Goal: Information Seeking & Learning: Learn about a topic

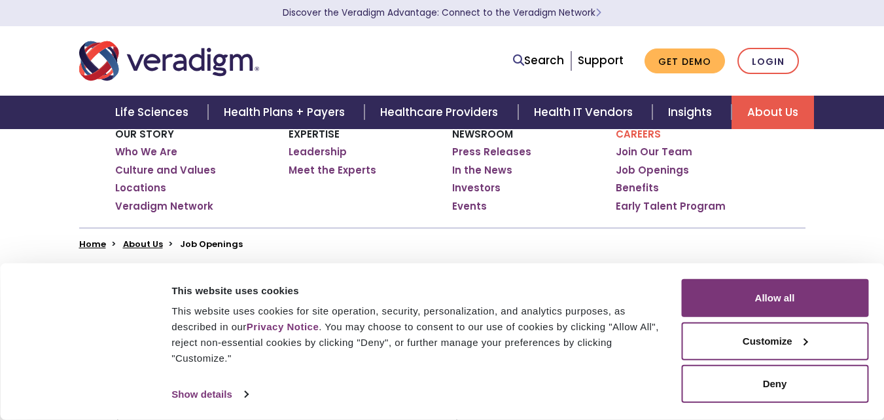
scroll to position [196, 0]
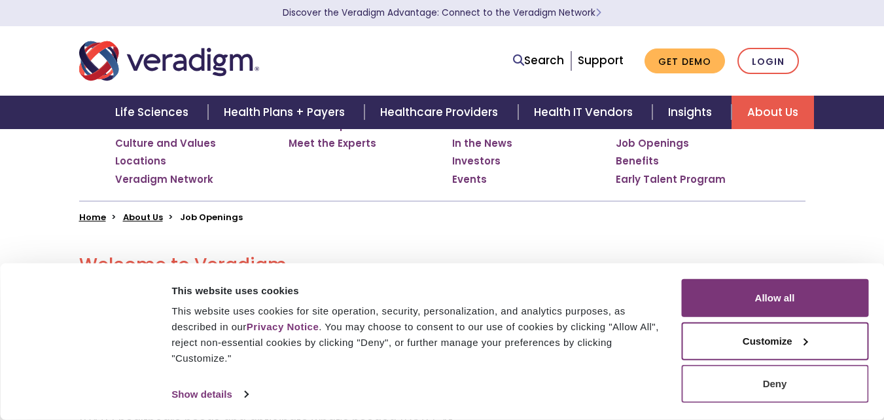
click at [770, 386] on button "Deny" at bounding box center [774, 384] width 187 height 38
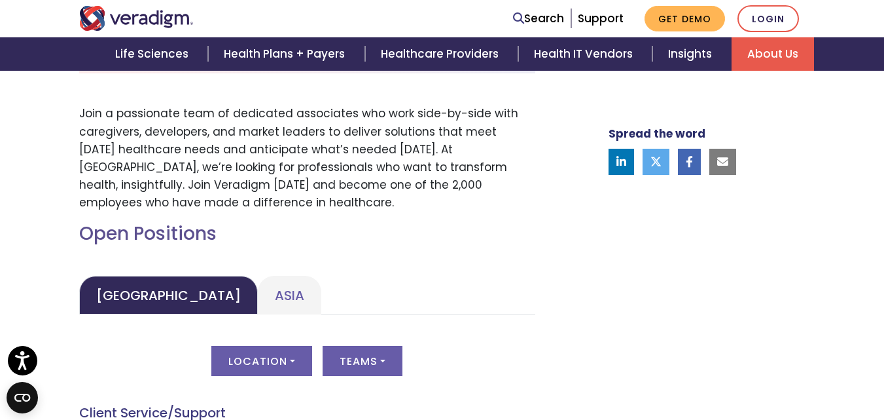
scroll to position [589, 0]
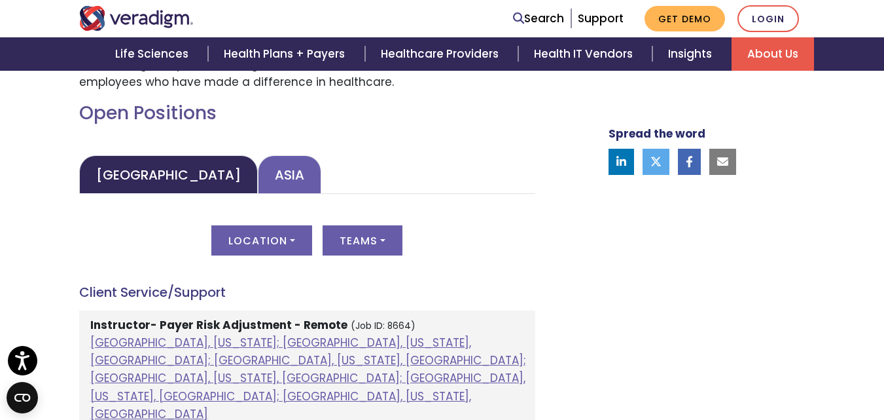
click at [258, 177] on link "Asia" at bounding box center [289, 174] width 63 height 39
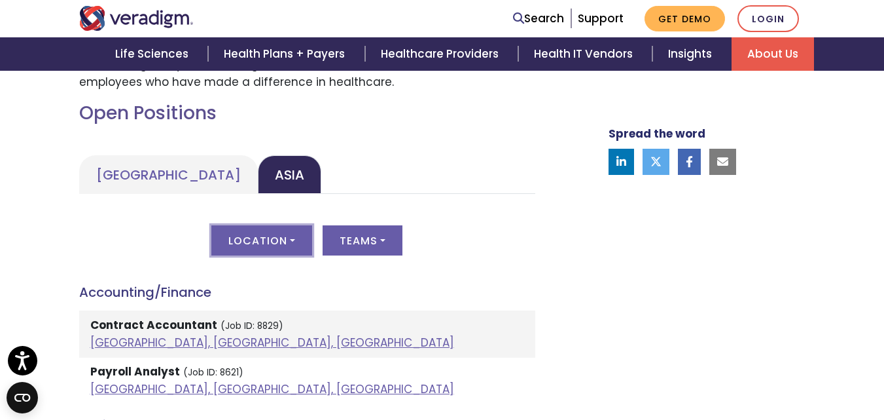
click at [265, 240] on button "Location" at bounding box center [261, 240] width 101 height 30
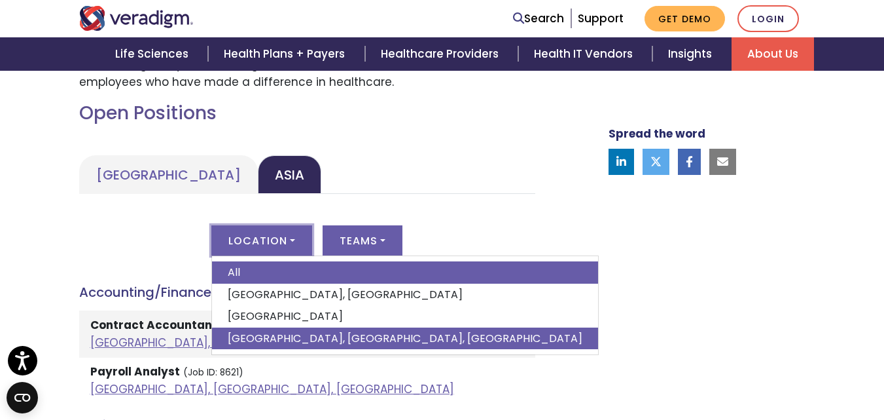
click at [259, 327] on link "[GEOGRAPHIC_DATA], [GEOGRAPHIC_DATA], [GEOGRAPHIC_DATA]" at bounding box center [405, 338] width 386 height 22
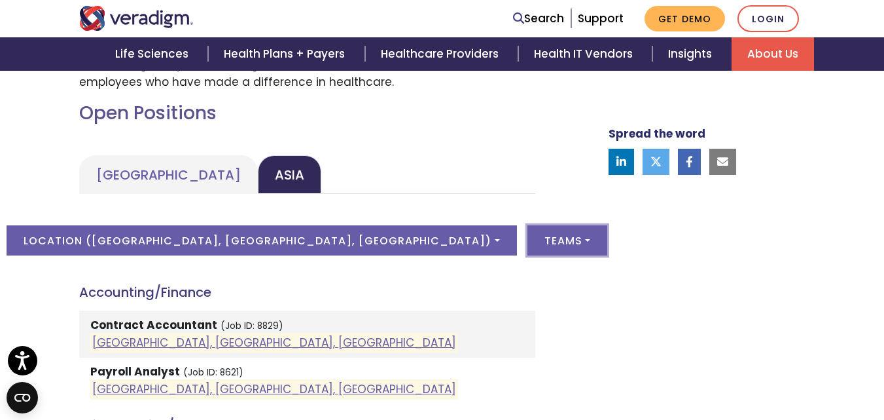
click at [528, 248] on button "Teams" at bounding box center [568, 240] width 80 height 30
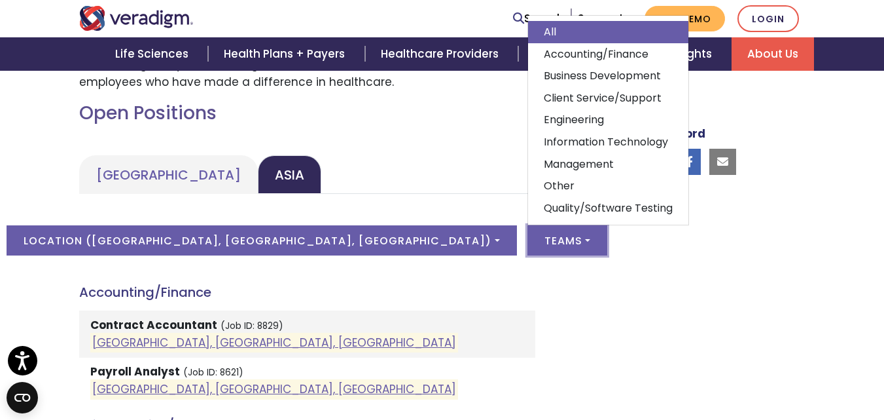
click at [357, 289] on h4 "Accounting/Finance" at bounding box center [307, 292] width 456 height 16
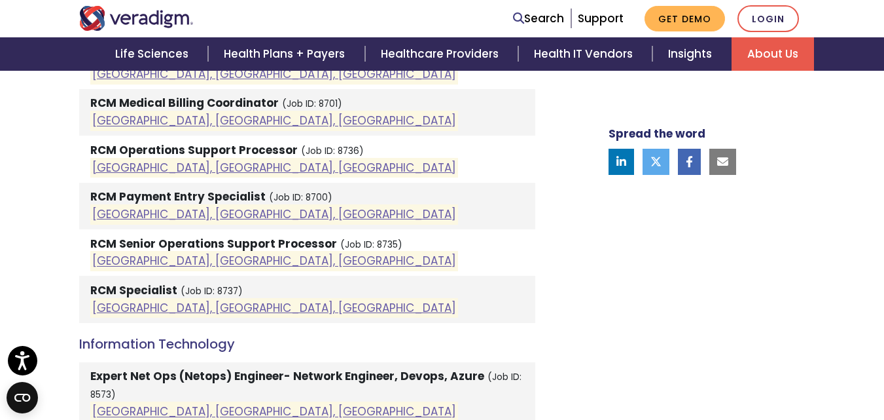
scroll to position [1178, 0]
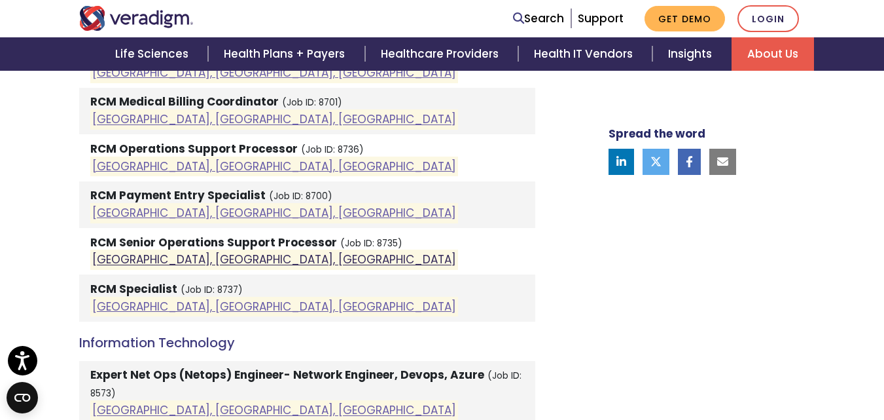
click at [191, 261] on link "[GEOGRAPHIC_DATA], [GEOGRAPHIC_DATA], [GEOGRAPHIC_DATA]" at bounding box center [274, 260] width 364 height 16
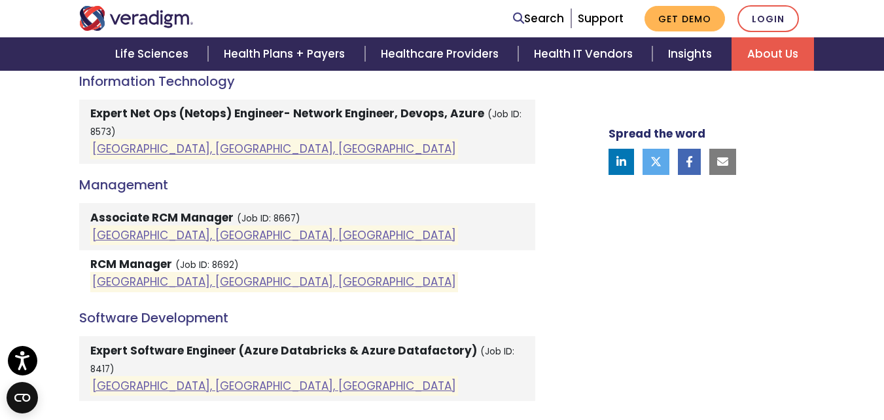
scroll to position [1440, 0]
click at [193, 230] on link "[GEOGRAPHIC_DATA], [GEOGRAPHIC_DATA], [GEOGRAPHIC_DATA]" at bounding box center [274, 234] width 364 height 16
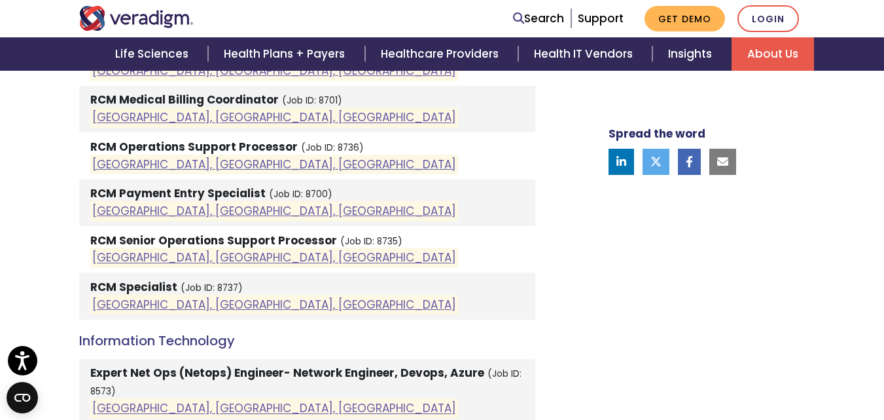
scroll to position [1178, 0]
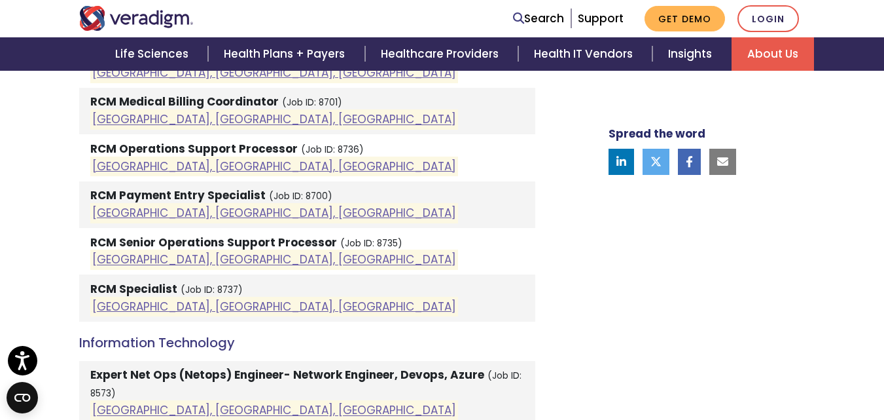
click at [128, 289] on strong "RCM Specialist" at bounding box center [133, 289] width 87 height 16
click at [130, 310] on link "[GEOGRAPHIC_DATA], [GEOGRAPHIC_DATA], [GEOGRAPHIC_DATA]" at bounding box center [274, 306] width 364 height 16
